Goal: Information Seeking & Learning: Learn about a topic

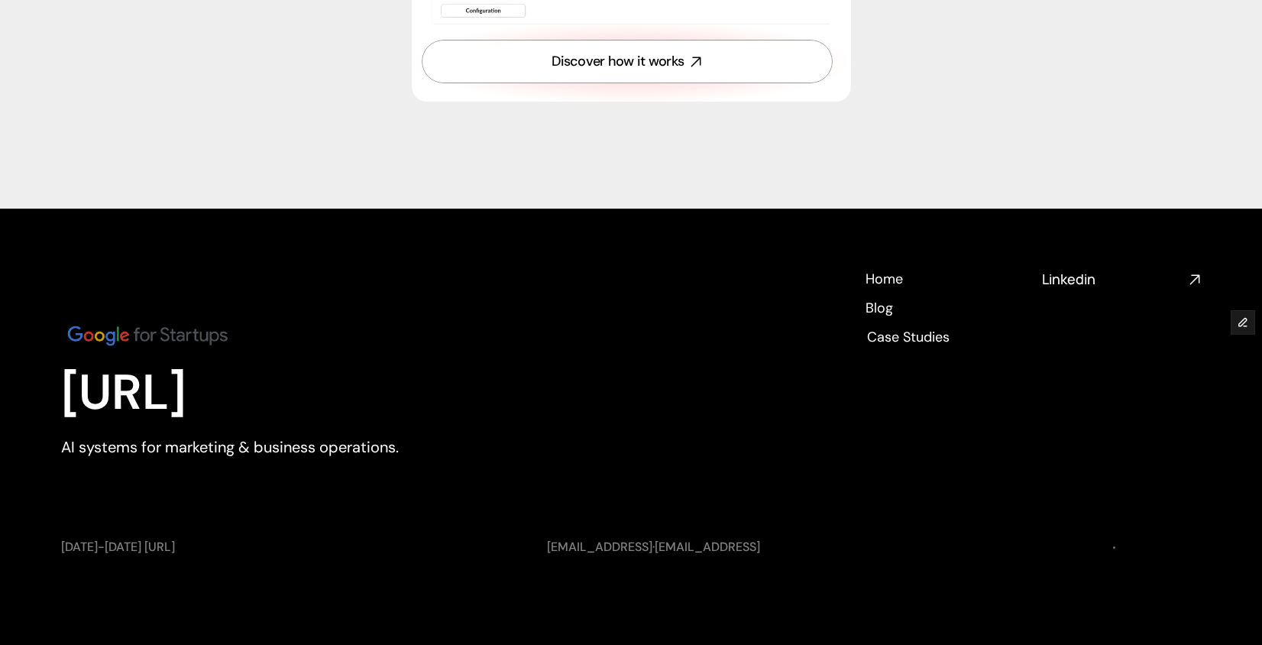
scroll to position [5610, 0]
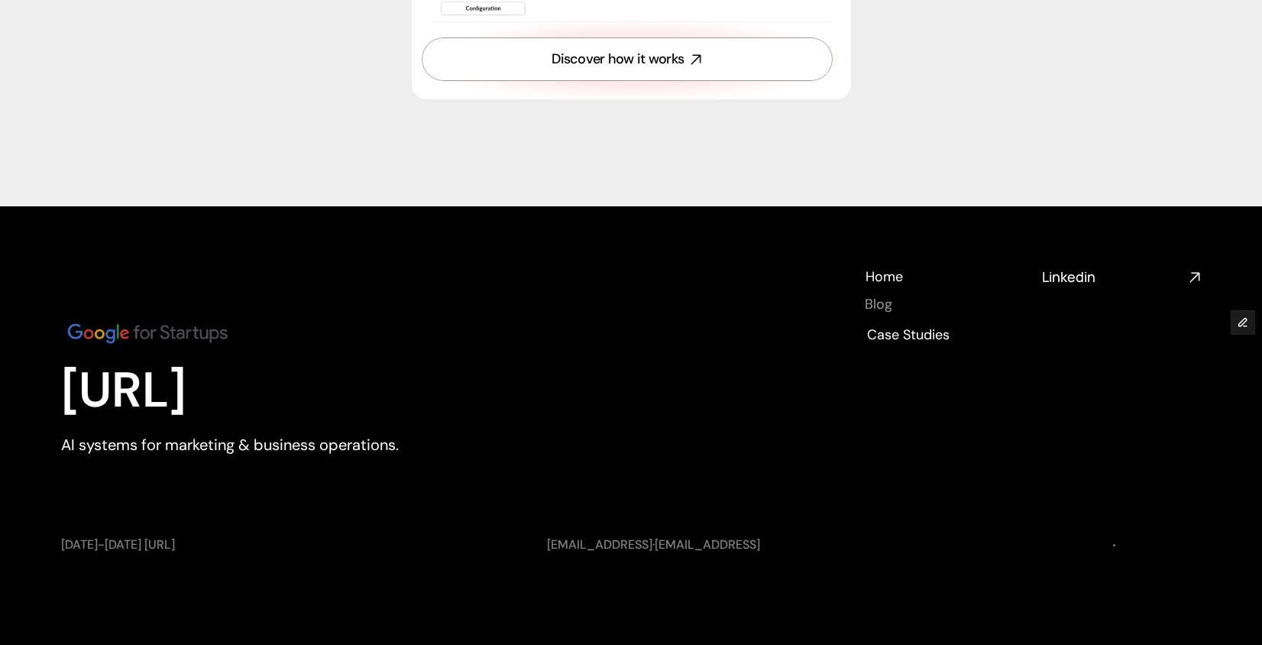
click at [876, 306] on h4 "Blog" at bounding box center [878, 304] width 27 height 19
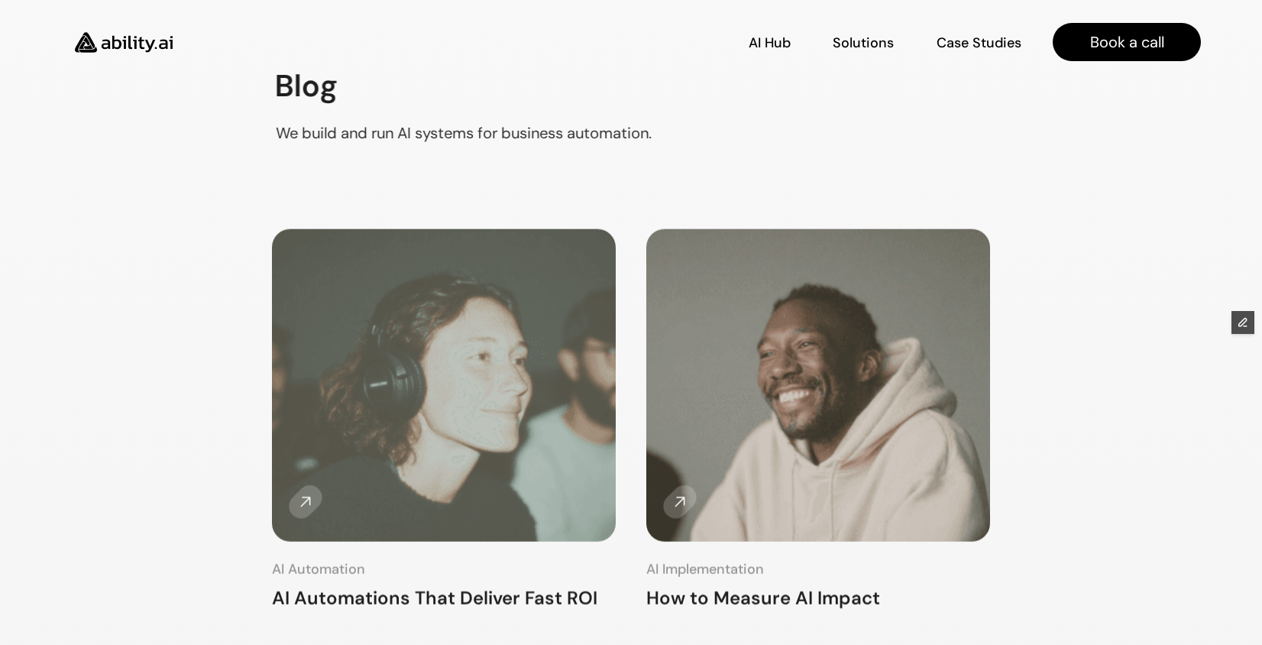
scroll to position [338, 0]
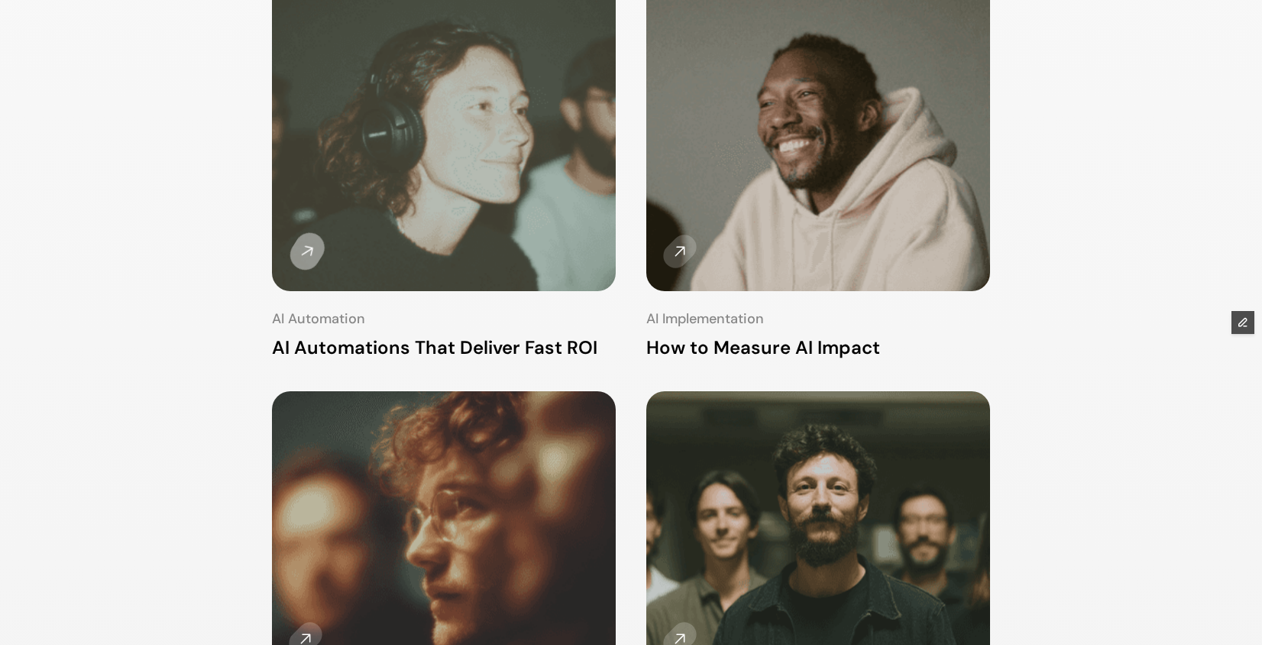
drag, startPoint x: 251, startPoint y: 355, endPoint x: 616, endPoint y: 344, distance: 365.3
copy h3 "AI Automations That Deliver Fast ROI"
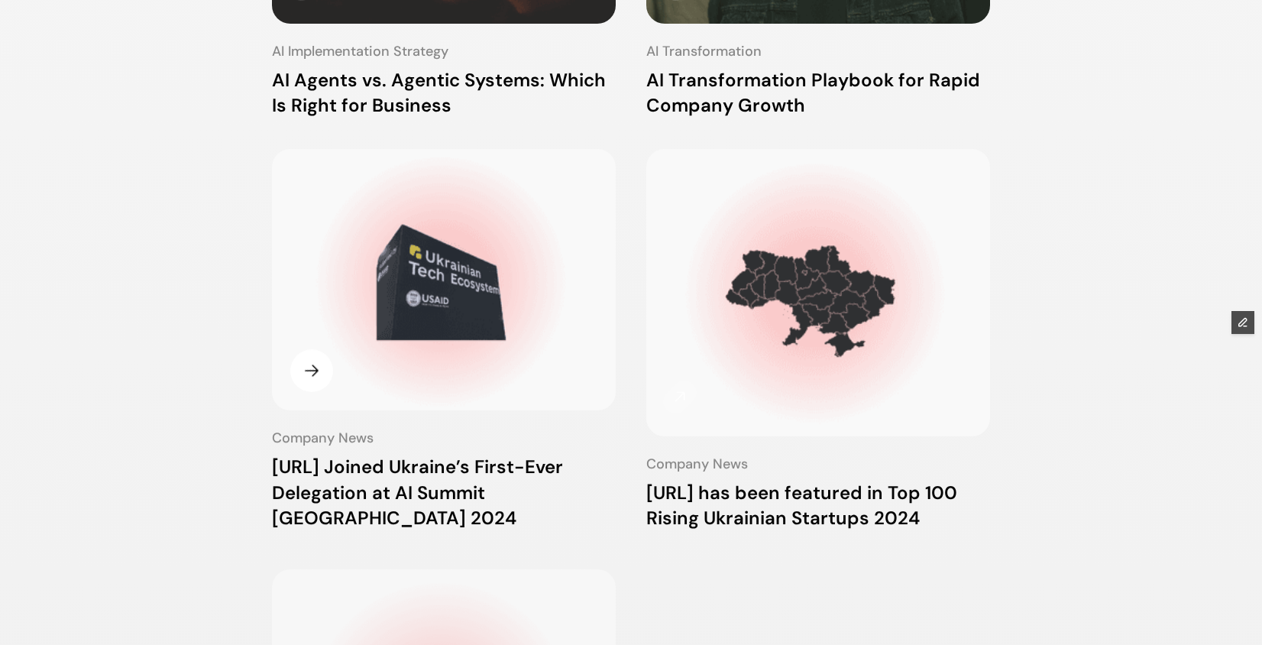
scroll to position [31, 0]
